Goal: Task Accomplishment & Management: Use online tool/utility

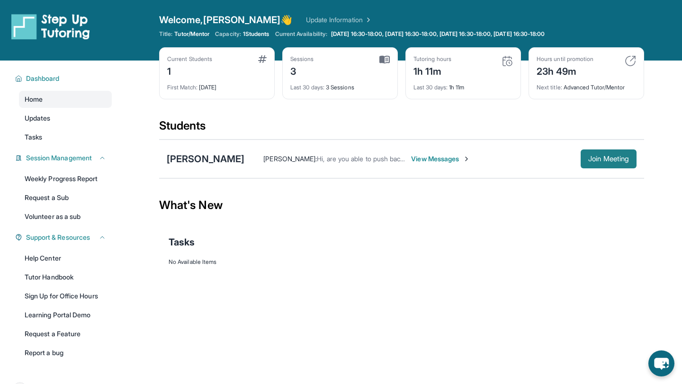
click at [608, 162] on span "Join Meeting" at bounding box center [608, 159] width 41 height 6
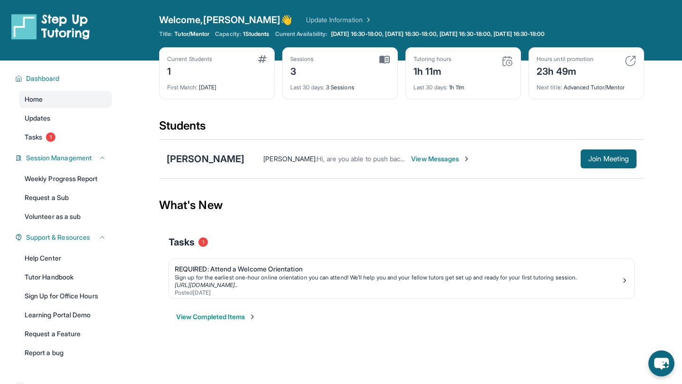
click at [223, 160] on div "[PERSON_NAME]" at bounding box center [206, 158] width 78 height 13
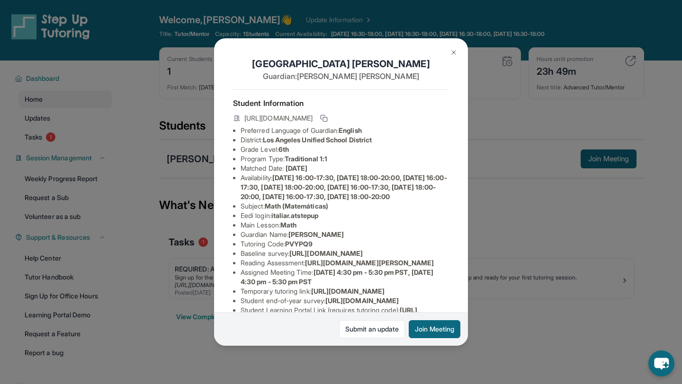
scroll to position [17, 0]
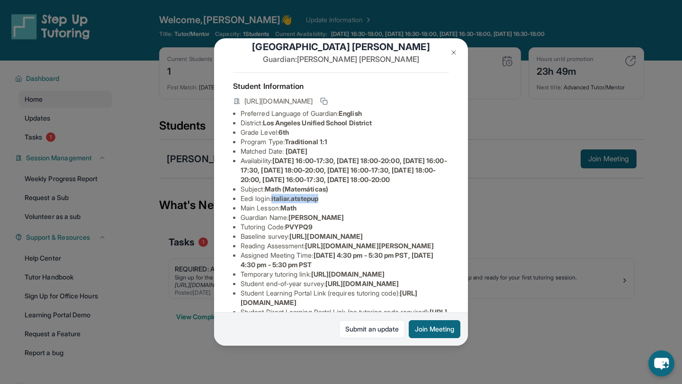
drag, startPoint x: 275, startPoint y: 209, endPoint x: 328, endPoint y: 212, distance: 53.1
click at [329, 204] on li "Eedi login : italiar.atstepup" at bounding box center [345, 198] width 208 height 9
copy span "italiar.atstepup"
